Goal: Entertainment & Leisure: Consume media (video, audio)

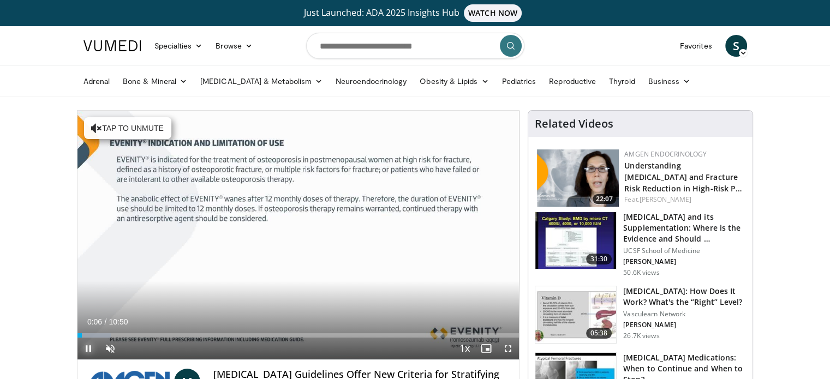
click at [87, 351] on span "Video Player" at bounding box center [88, 349] width 22 height 22
